Goal: Navigation & Orientation: Go to known website

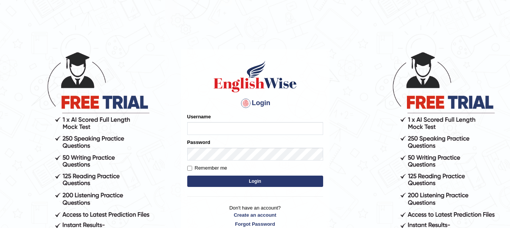
type input "yadwinder_online"
click at [246, 184] on button "Login" at bounding box center [255, 181] width 136 height 11
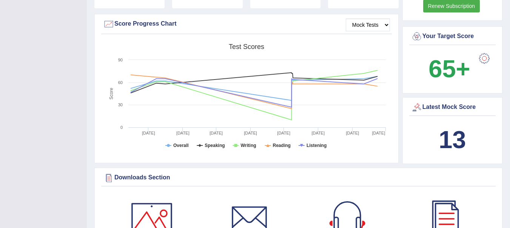
scroll to position [218, 0]
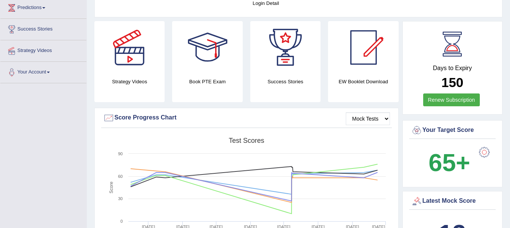
scroll to position [0, 0]
